Goal: Information Seeking & Learning: Learn about a topic

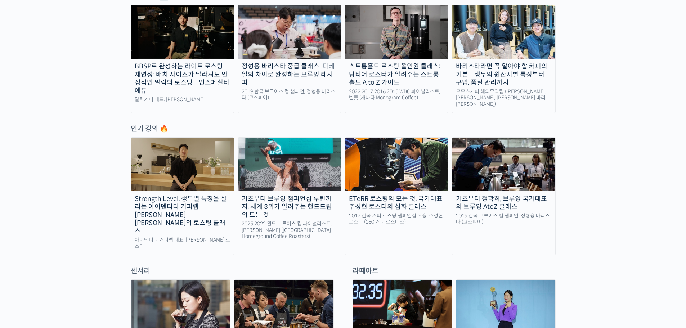
scroll to position [312, 0]
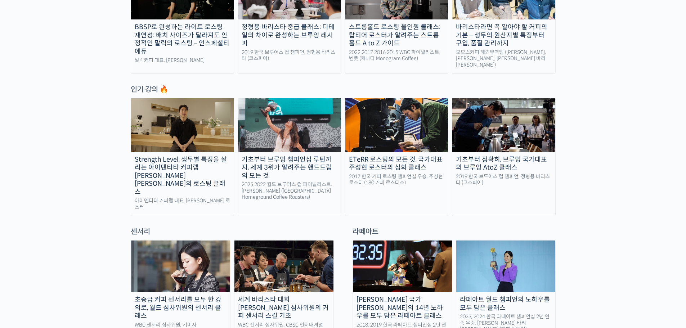
click at [190, 124] on img at bounding box center [182, 124] width 103 height 53
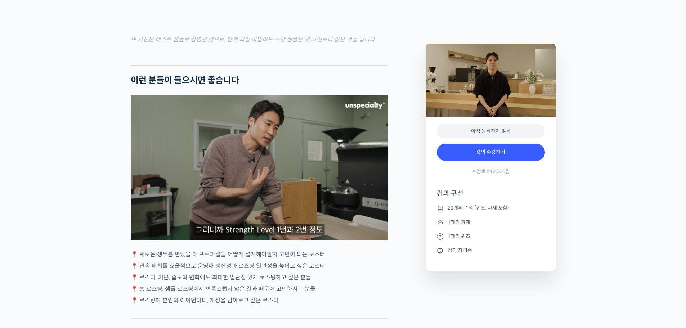
scroll to position [1740, 0]
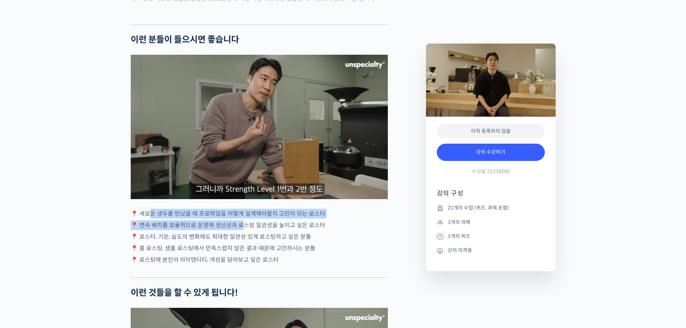
drag, startPoint x: 149, startPoint y: 212, endPoint x: 257, endPoint y: 216, distance: 108.5
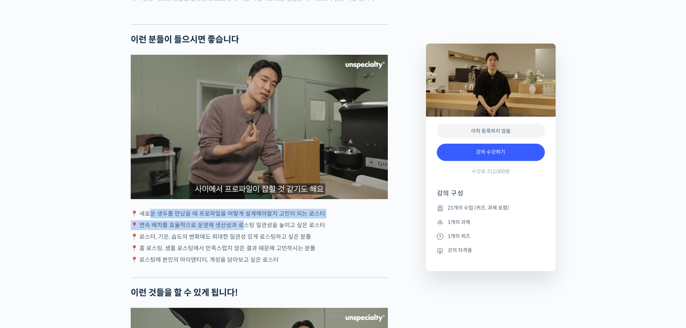
click at [245, 216] on div "윤원균 로스터를 소개합니다! <아이덴티티 커피랩> 대표 2018년 4월 서울 효창동에서 브루잉 전문 카페로 오픈, 가정용 로스터기(Bulle…" at bounding box center [259, 279] width 257 height 3447
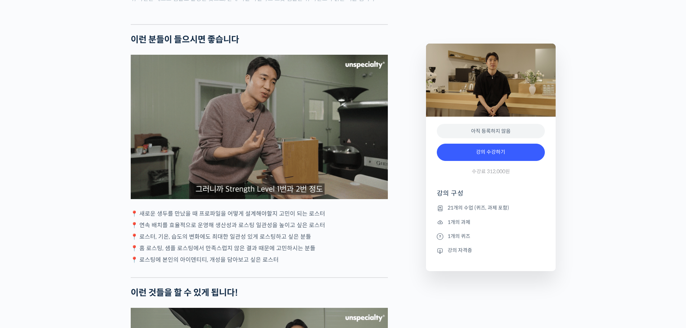
click at [259, 216] on div "윤원균 로스터를 소개합니다! <아이덴티티 커피랩> 대표 2018년 4월 서울 효창동에서 브루잉 전문 카페로 오픈, 가정용 로스터기(Bulle…" at bounding box center [259, 279] width 257 height 3447
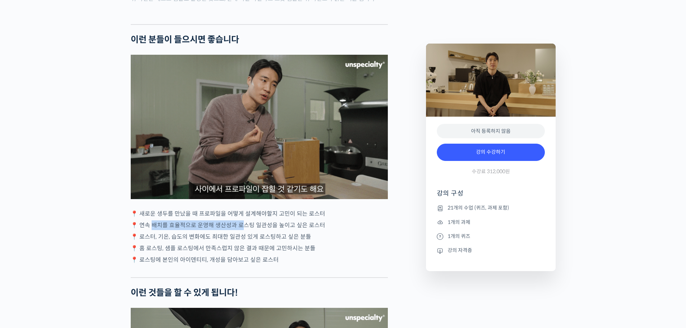
drag, startPoint x: 152, startPoint y: 220, endPoint x: 267, endPoint y: 220, distance: 114.9
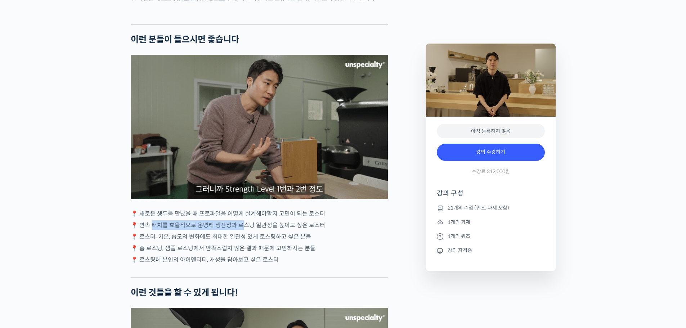
click at [260, 220] on p "📍 연속 배치를 효율적으로 운영해 생산성과 로스팅 일관성을 높이고 싶은 로스터" at bounding box center [259, 225] width 257 height 10
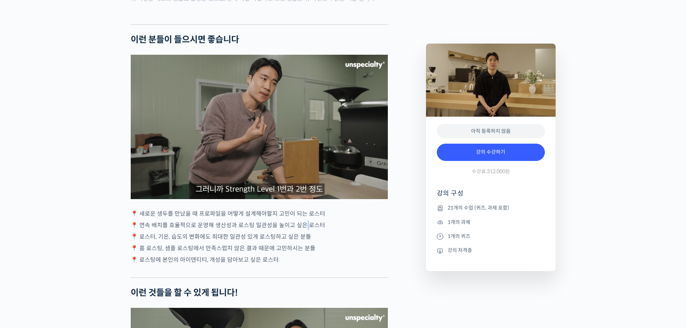
click at [306, 220] on p "📍 연속 배치를 효율적으로 운영해 생산성과 로스팅 일관성을 높이고 싶은 로스터" at bounding box center [259, 225] width 257 height 10
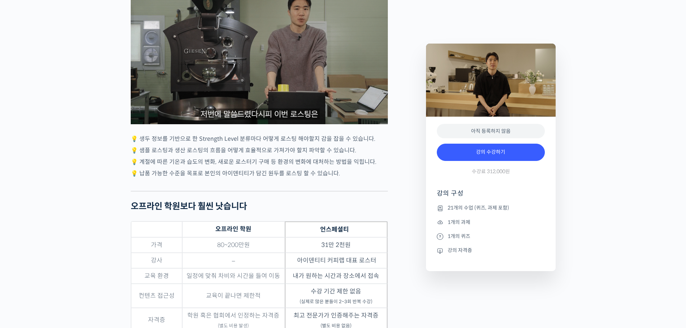
scroll to position [2077, 0]
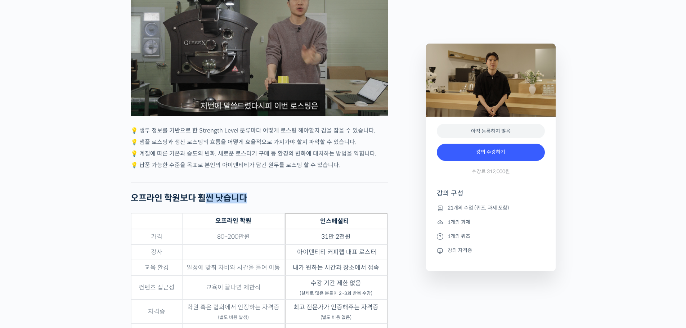
drag, startPoint x: 166, startPoint y: 201, endPoint x: 282, endPoint y: 193, distance: 116.2
click at [300, 193] on h2 "오프라인 학원보다 훨씬 낫습니다" at bounding box center [259, 198] width 257 height 10
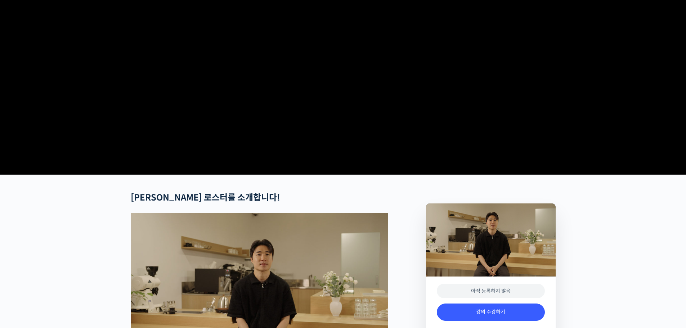
scroll to position [0, 0]
